Goal: Task Accomplishment & Management: Complete application form

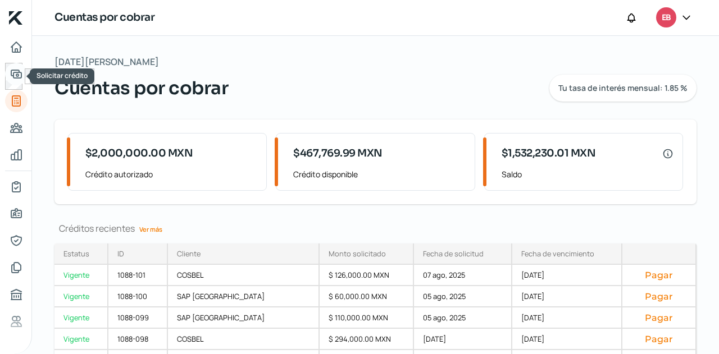
click at [22, 76] on icon "Solicitar crédito" at bounding box center [16, 73] width 13 height 13
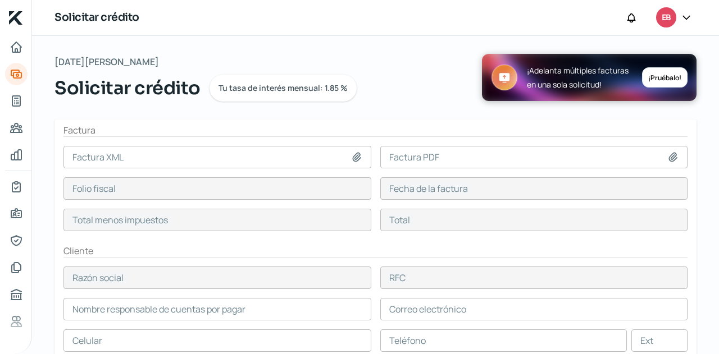
click at [358, 158] on icon at bounding box center [356, 157] width 11 height 11
type input "C:\fakepath\F869- COSBEL.xml"
type input "F869- COSBEL.xml"
click at [674, 157] on div at bounding box center [675, 157] width 16 height 11
type input "D9170B3D-F7CF-4B73-9729-C0A85361247B"
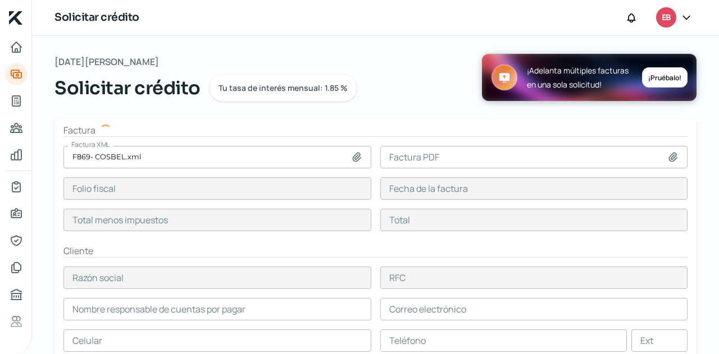
type input "13 ago, 2025"
type input "10428"
type input "12096.48"
type input "COSBEL"
type input "COS621024897"
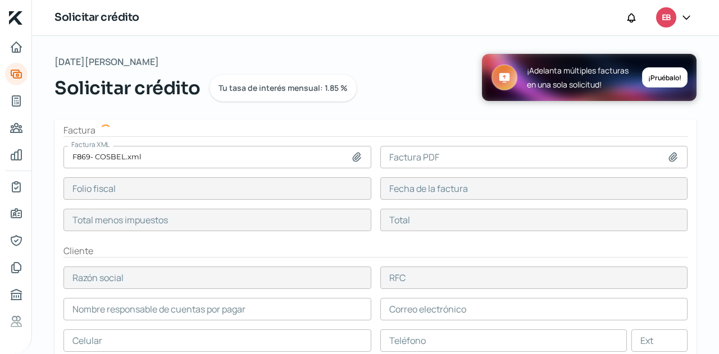
type input "10428"
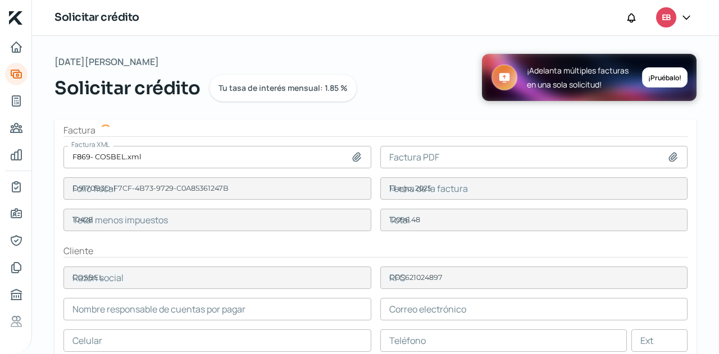
click at [669, 156] on icon at bounding box center [672, 157] width 11 height 11
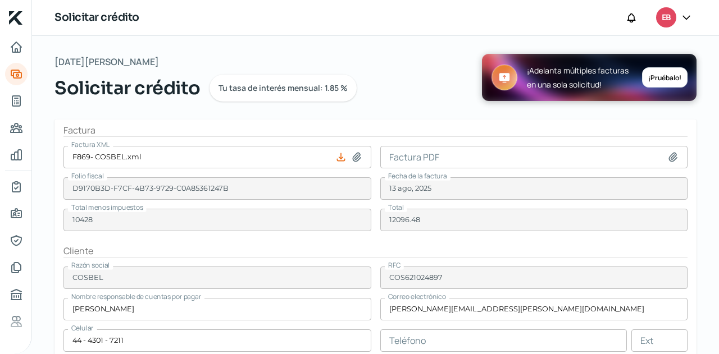
type input "[PERSON_NAME]"
type input "[PERSON_NAME][EMAIL_ADDRESS][PERSON_NAME][DOMAIN_NAME]"
type input "44 - 4301 - 7211"
type input "C:\fakepath\F869- COSBEL.pdf"
type input "F869- COSBEL.pdf"
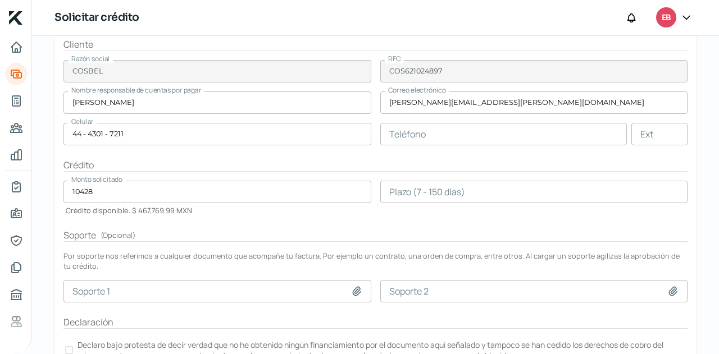
scroll to position [225, 0]
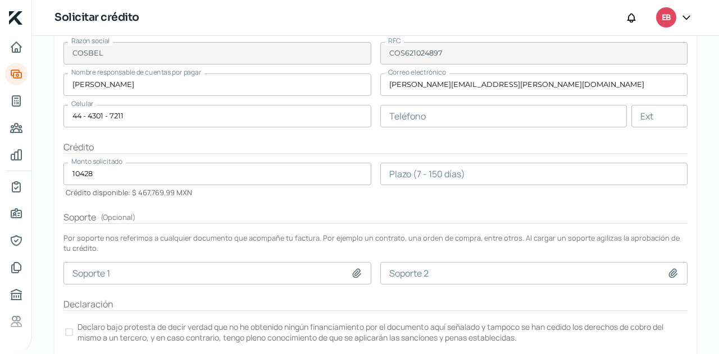
click at [421, 180] on input "number" at bounding box center [534, 174] width 308 height 22
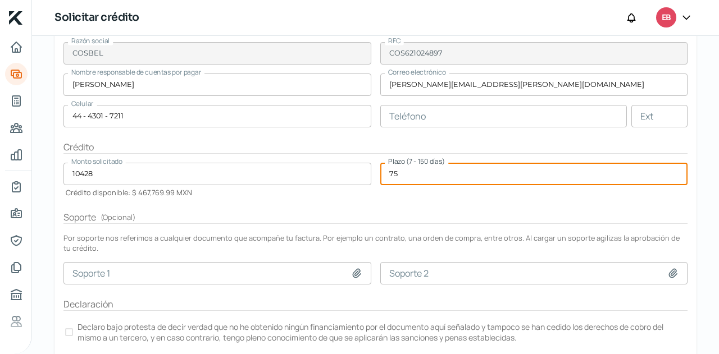
type input "75"
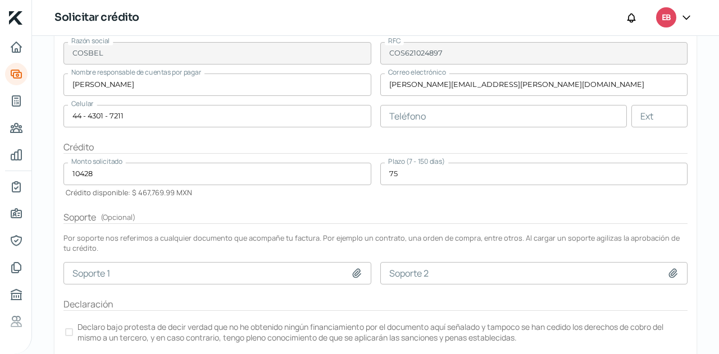
click at [437, 191] on form "Factura Factura XML F869- [PERSON_NAME].xml Factura PDF F869- COSBEL.pdf Folio …" at bounding box center [375, 131] width 642 height 473
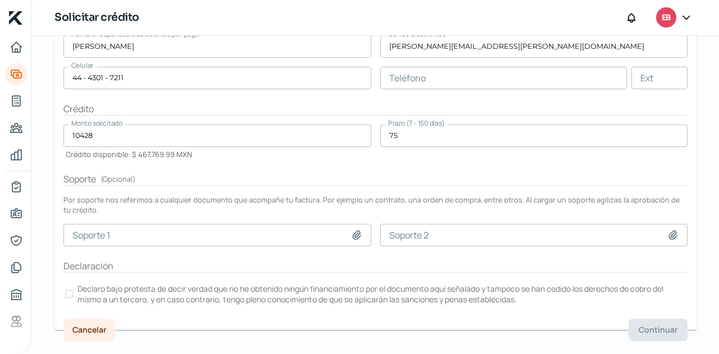
scroll to position [280, 0]
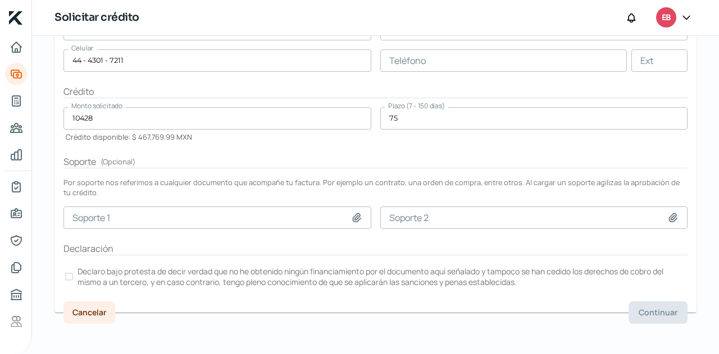
click at [70, 273] on div at bounding box center [69, 277] width 8 height 8
click at [639, 309] on span "Continuar" at bounding box center [658, 313] width 39 height 8
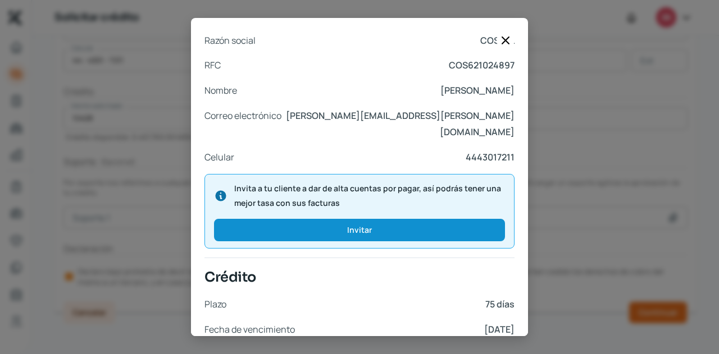
scroll to position [478, 0]
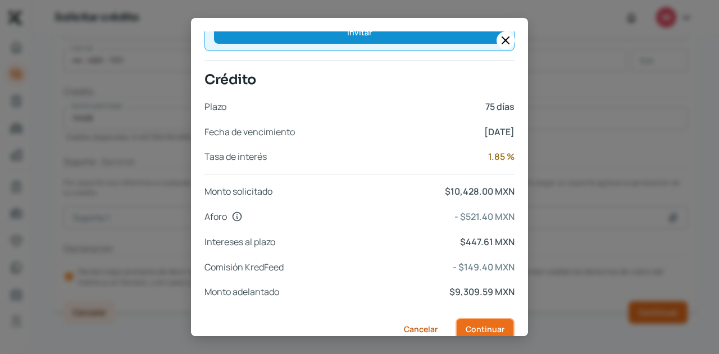
click at [466, 326] on span "Continuar" at bounding box center [485, 330] width 39 height 8
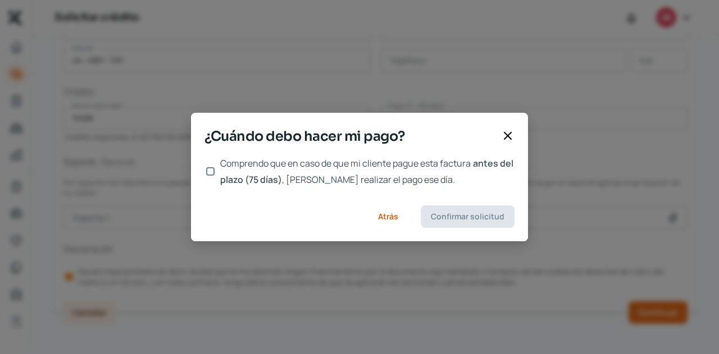
click at [208, 170] on input "Comprendo que en caso de que mi cliente pague esta factura antes del plazo (75 …" at bounding box center [210, 171] width 8 height 8
checkbox input "true"
click at [452, 223] on button "Confirmar solicitud" at bounding box center [468, 217] width 94 height 22
